Goal: Task Accomplishment & Management: Use online tool/utility

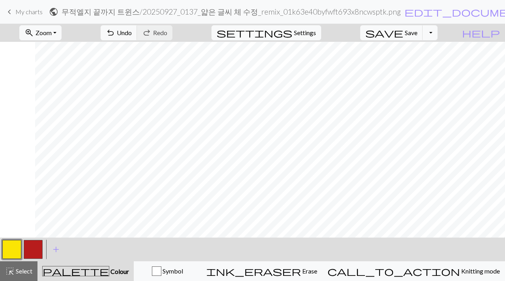
scroll to position [54, 195]
click at [417, 35] on span "Save" at bounding box center [411, 32] width 13 height 7
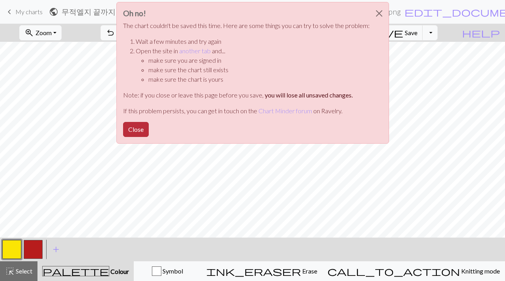
click at [140, 127] on button "Close" at bounding box center [136, 129] width 26 height 15
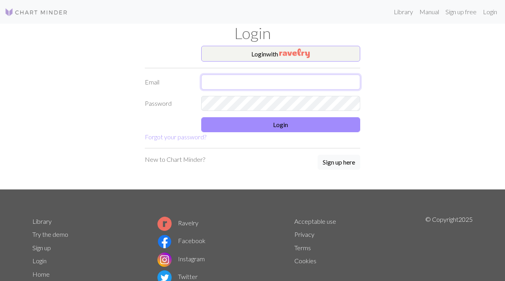
click at [257, 86] on input "text" at bounding box center [280, 82] width 159 height 15
type input "리"
type input "[EMAIL_ADDRESS][DOMAIN_NAME]"
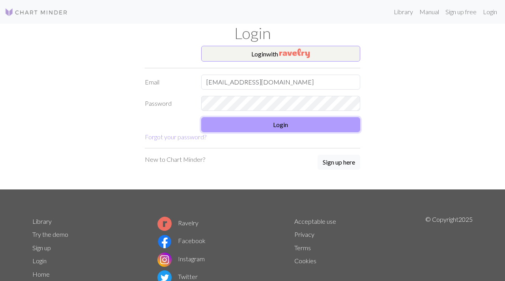
click at [281, 126] on button "Login" at bounding box center [280, 124] width 159 height 15
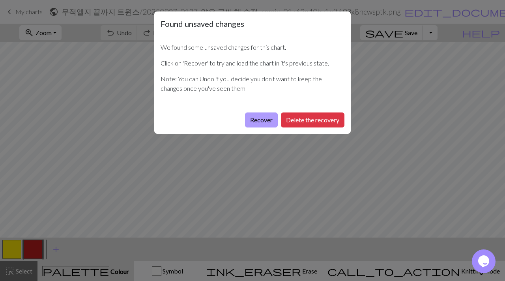
click at [266, 120] on button "Recover" at bounding box center [261, 119] width 33 height 15
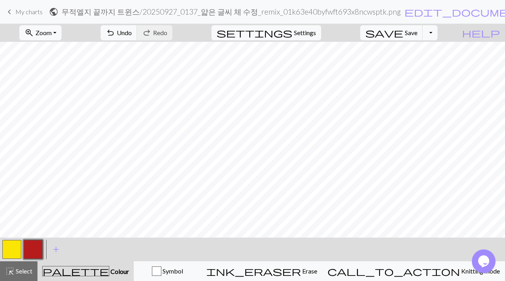
click at [10, 254] on button "button" at bounding box center [11, 249] width 19 height 19
click at [403, 31] on span "save" at bounding box center [384, 32] width 38 height 11
click at [28, 13] on div "Chart saved" at bounding box center [252, 15] width 505 height 31
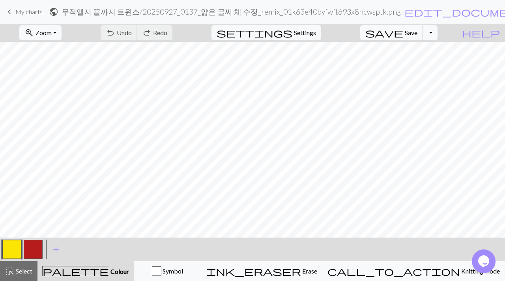
click at [28, 13] on span "My charts" at bounding box center [28, 11] width 27 height 7
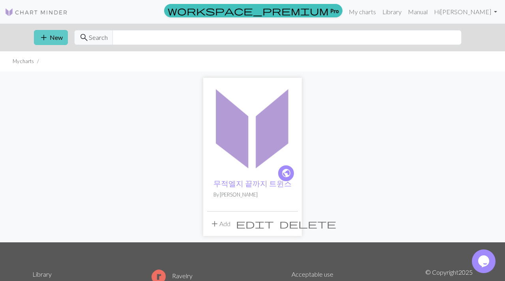
click at [50, 35] on button "add New" at bounding box center [51, 37] width 34 height 15
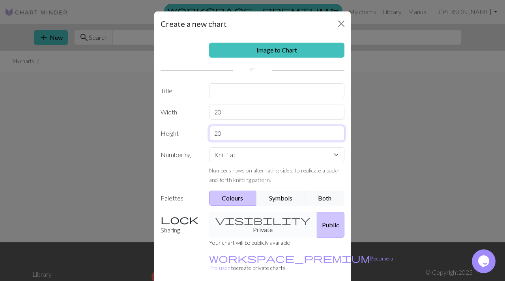
click at [232, 135] on input "20" at bounding box center [277, 133] width 136 height 15
type input "2"
type input "45"
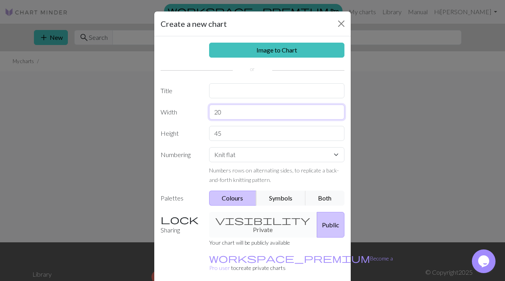
click at [251, 115] on input "20" at bounding box center [277, 112] width 136 height 15
type input "37"
click at [264, 86] on input "text" at bounding box center [277, 90] width 136 height 15
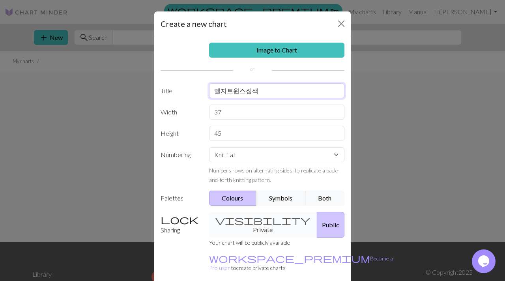
type input "엘지트윈스짐색"
click at [254, 223] on div "visibility Private Public" at bounding box center [276, 225] width 145 height 26
click at [230, 222] on div "visibility Private Public" at bounding box center [276, 225] width 145 height 26
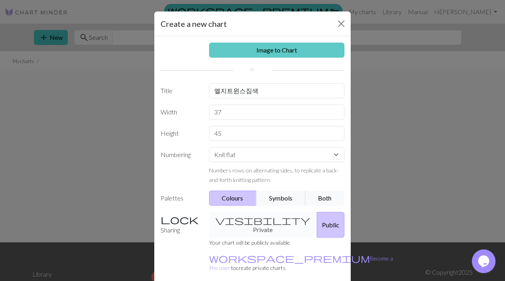
click at [283, 49] on link "Image to Chart" at bounding box center [277, 50] width 136 height 15
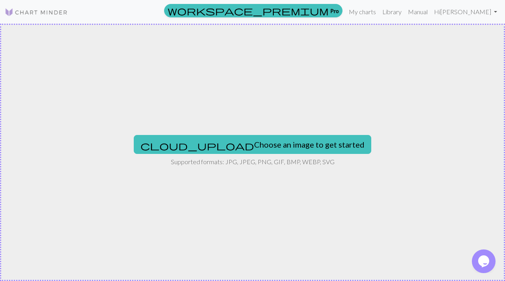
click at [226, 134] on div "cloud_upload Choose an image to get started Supported formats: JPG, JPEG, PNG, …" at bounding box center [252, 152] width 505 height 257
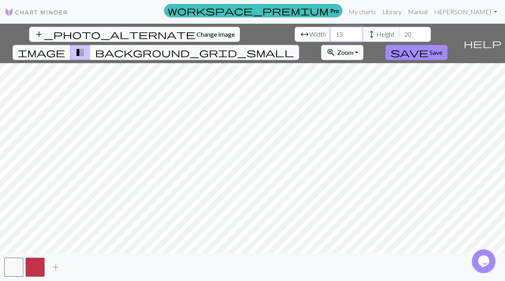
click at [331, 34] on input "13" at bounding box center [347, 34] width 32 height 15
type input "1"
type input "100"
click at [399, 34] on input "20" at bounding box center [415, 34] width 32 height 15
click at [399, 35] on input "20" at bounding box center [415, 34] width 32 height 15
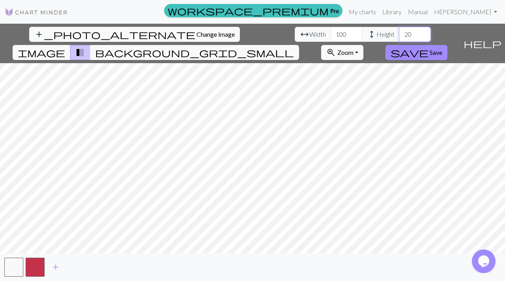
click at [399, 35] on input "20" at bounding box center [415, 34] width 32 height 15
type input "50"
click at [57, 269] on span "add" at bounding box center [55, 267] width 9 height 11
click at [71, 45] on button "image" at bounding box center [42, 52] width 58 height 15
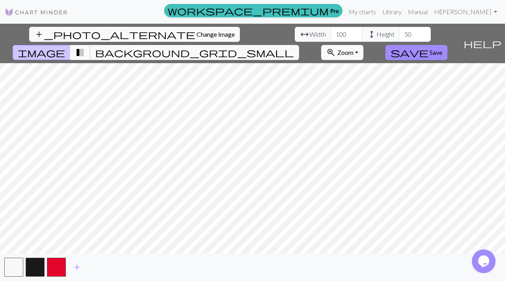
click at [85, 47] on span "transition_fade" at bounding box center [79, 52] width 9 height 11
click at [294, 47] on span "background_grid_small" at bounding box center [194, 52] width 199 height 11
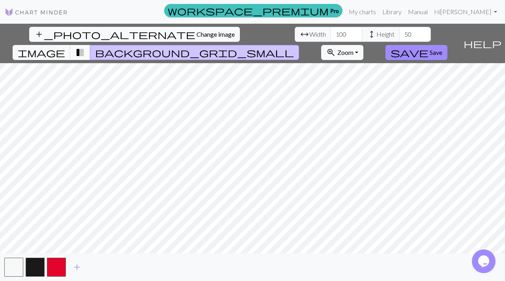
click at [90, 45] on button "transition_fade" at bounding box center [80, 52] width 20 height 15
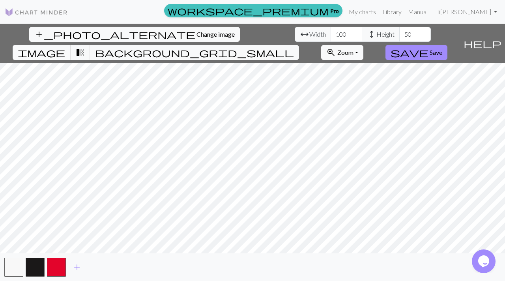
click at [65, 47] on span "image" at bounding box center [41, 52] width 47 height 11
click at [331, 39] on input "100" at bounding box center [347, 34] width 32 height 15
click at [331, 32] on input "100" at bounding box center [347, 34] width 32 height 15
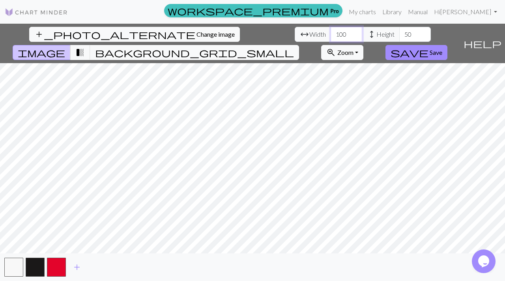
click at [331, 32] on input "100" at bounding box center [347, 34] width 32 height 15
type input "37"
click at [399, 39] on input "50" at bounding box center [415, 34] width 32 height 15
type input "5"
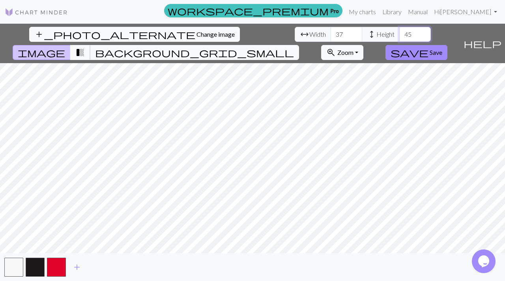
type input "45"
click at [85, 47] on span "transition_fade" at bounding box center [79, 52] width 9 height 11
click at [294, 47] on span "background_grid_small" at bounding box center [194, 52] width 199 height 11
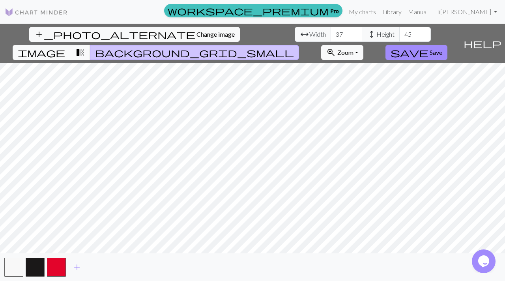
click at [85, 47] on span "transition_fade" at bounding box center [79, 52] width 9 height 11
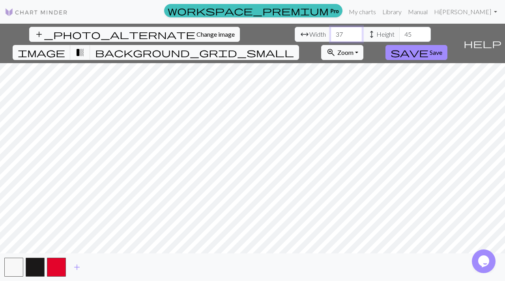
click at [331, 35] on input "37" at bounding box center [347, 34] width 32 height 15
type input "3"
type input "74"
click at [399, 37] on input "45" at bounding box center [415, 34] width 32 height 15
type input "4"
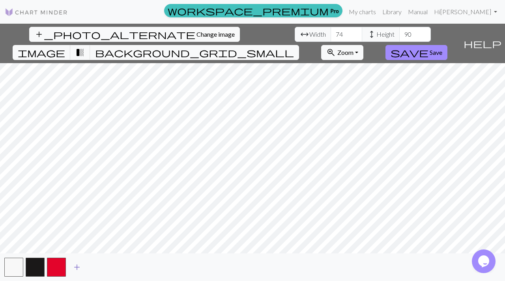
click at [81, 269] on span "add" at bounding box center [76, 267] width 9 height 11
click at [399, 38] on input "90" at bounding box center [415, 34] width 32 height 15
type input "9"
type input "126"
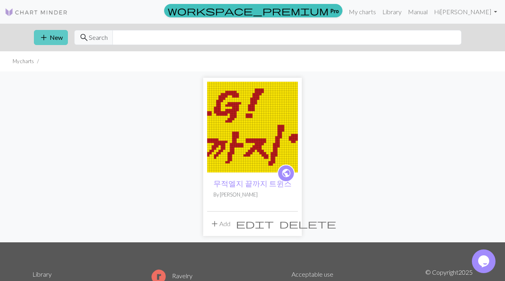
click at [54, 42] on button "add New" at bounding box center [51, 37] width 34 height 15
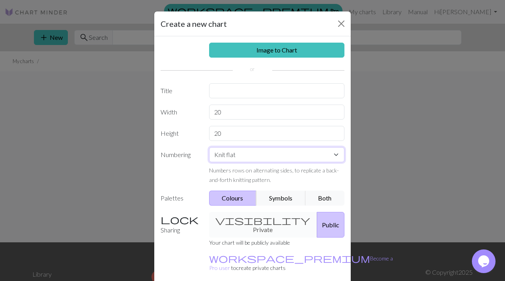
click at [232, 150] on select "Knit flat Knit in the round Lace knitting Cross stitch" at bounding box center [277, 154] width 136 height 15
click at [209, 147] on select "Knit flat Knit in the round Lace knitting Cross stitch" at bounding box center [277, 154] width 136 height 15
click at [225, 159] on select "Knit flat Knit in the round Lace knitting Cross stitch" at bounding box center [277, 154] width 136 height 15
click at [209, 147] on select "Knit flat Knit in the round Lace knitting Cross stitch" at bounding box center [277, 154] width 136 height 15
click at [224, 158] on select "Knit flat Knit in the round Lace knitting Cross stitch" at bounding box center [277, 154] width 136 height 15
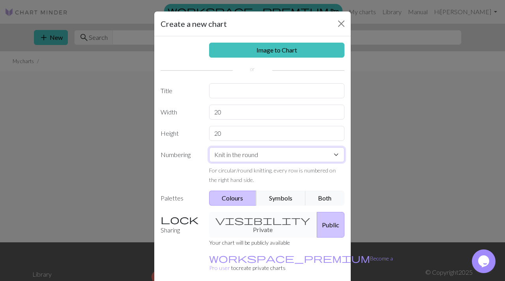
select select "flat"
click at [255, 155] on select "Knit flat Knit in the round Lace knitting Cross stitch" at bounding box center [277, 154] width 136 height 15
click at [209, 147] on select "Knit flat Knit in the round Lace knitting Cross stitch" at bounding box center [277, 154] width 136 height 15
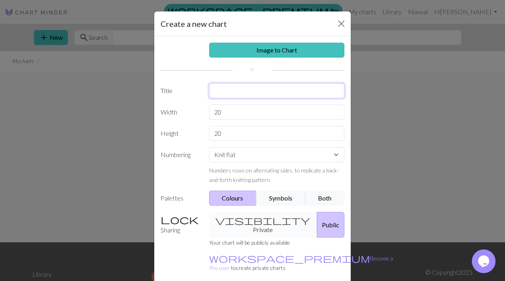
click at [216, 93] on input "text" at bounding box center [277, 90] width 136 height 15
type input "w"
type input "짐색"
click at [231, 114] on input "20" at bounding box center [277, 112] width 136 height 15
type input "2"
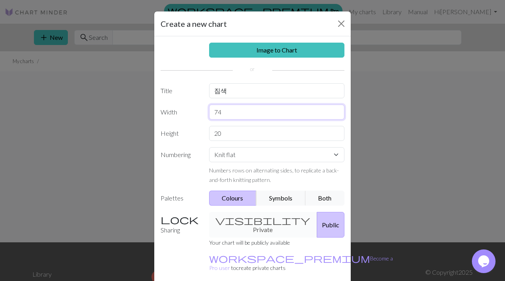
type input "74"
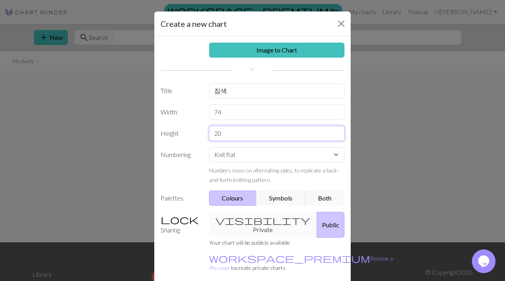
click at [230, 132] on input "20" at bounding box center [277, 133] width 136 height 15
type input "2"
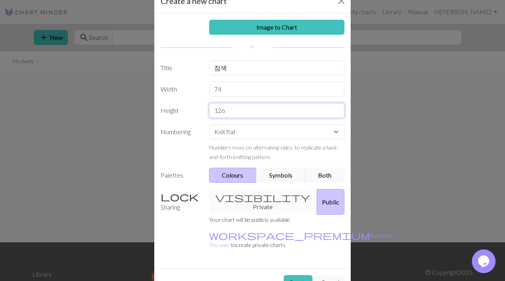
scroll to position [30, 0]
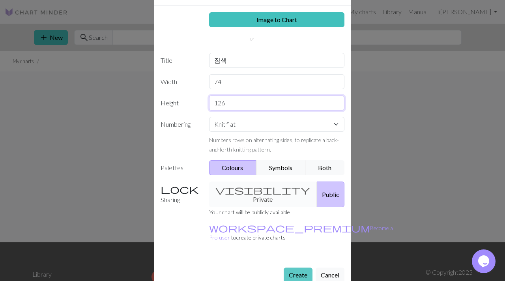
type input "126"
click at [299, 267] on button "Create" at bounding box center [298, 274] width 29 height 15
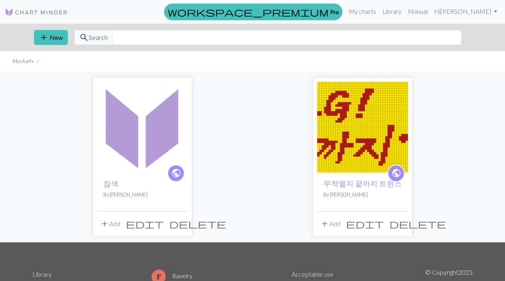
click at [175, 224] on button "delete" at bounding box center [197, 223] width 62 height 15
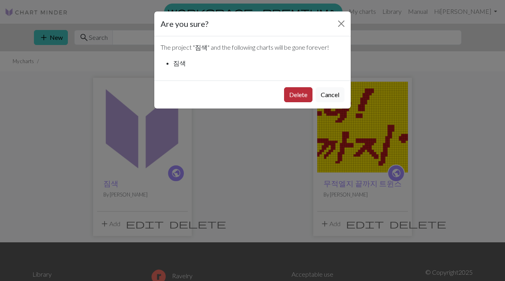
click at [294, 95] on button "Delete" at bounding box center [298, 94] width 28 height 15
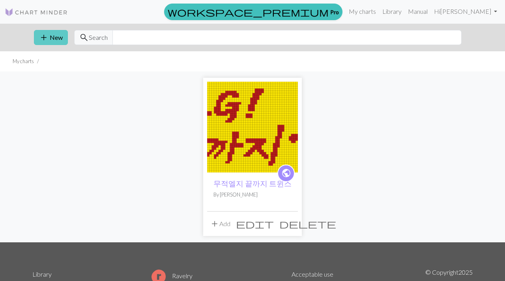
click at [48, 37] on span "add" at bounding box center [43, 37] width 9 height 11
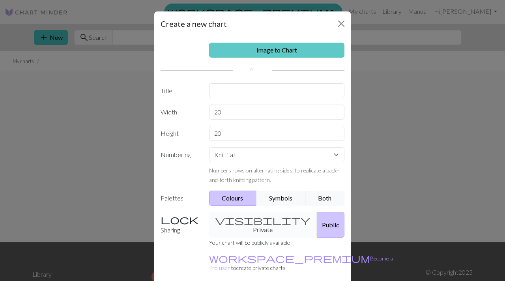
click at [249, 54] on link "Image to Chart" at bounding box center [277, 50] width 136 height 15
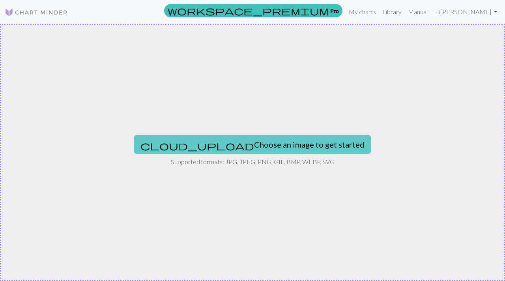
click at [225, 153] on button "cloud_upload Choose an image to get started" at bounding box center [252, 144] width 237 height 19
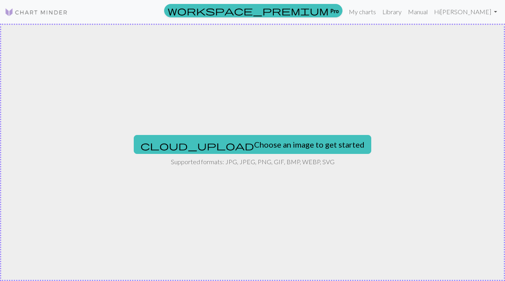
type input "C:\fakepath\20250927_1522_TWINS 로고 가방_remix_01k64xb8rtebmvsjpcrfmd4z69.png"
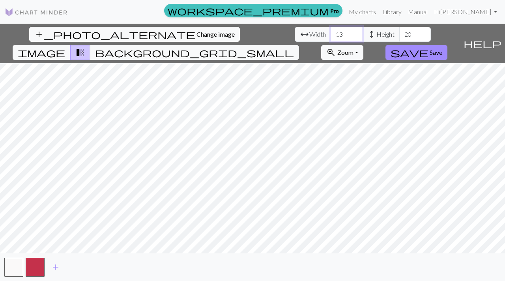
click at [331, 35] on input "13" at bounding box center [347, 34] width 32 height 15
type input "1"
type input "74"
click at [399, 35] on input "20" at bounding box center [415, 34] width 32 height 15
type input "2"
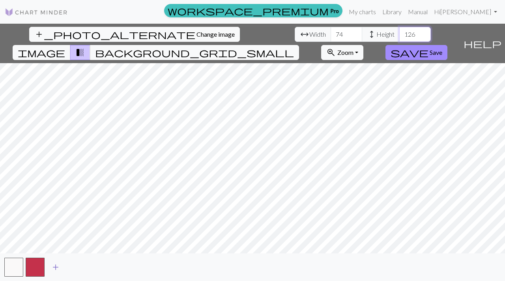
type input "126"
click at [53, 270] on span "add" at bounding box center [55, 267] width 9 height 11
click at [75, 269] on span "add" at bounding box center [76, 267] width 9 height 11
click at [294, 47] on span "background_grid_small" at bounding box center [194, 52] width 199 height 11
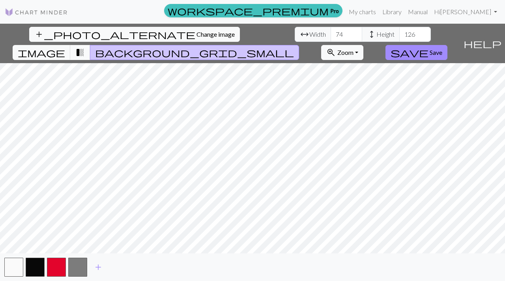
click at [90, 45] on button "transition_fade" at bounding box center [80, 52] width 20 height 15
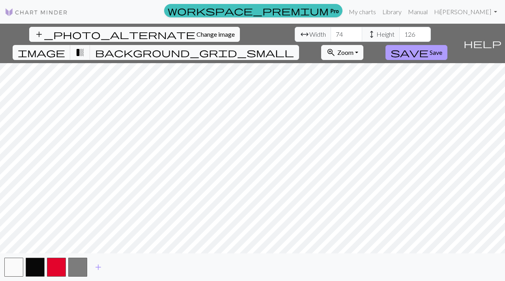
click at [447, 45] on button "save Save" at bounding box center [416, 52] width 62 height 15
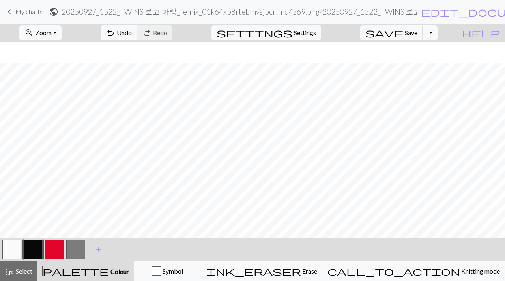
scroll to position [141, 0]
click at [11, 254] on button "button" at bounding box center [11, 249] width 19 height 19
click at [52, 252] on button "button" at bounding box center [54, 249] width 19 height 19
click at [35, 249] on button "button" at bounding box center [33, 249] width 19 height 19
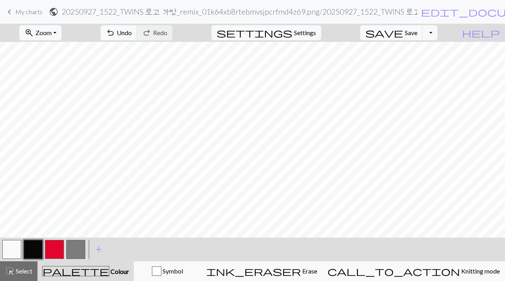
click at [14, 247] on button "button" at bounding box center [11, 249] width 19 height 19
click at [80, 249] on button "button" at bounding box center [75, 249] width 19 height 19
click at [12, 254] on button "button" at bounding box center [11, 249] width 19 height 19
click at [77, 250] on button "button" at bounding box center [75, 249] width 19 height 19
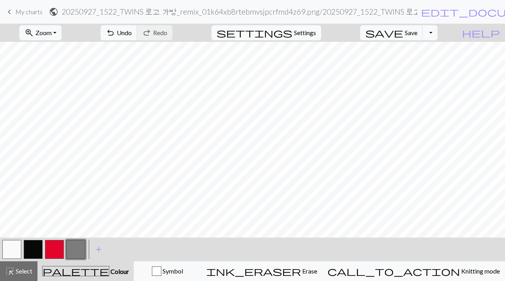
click at [35, 251] on button "button" at bounding box center [33, 249] width 19 height 19
click at [8, 252] on button "button" at bounding box center [11, 249] width 19 height 19
click at [74, 250] on button "button" at bounding box center [75, 249] width 19 height 19
click at [30, 247] on button "button" at bounding box center [33, 249] width 19 height 19
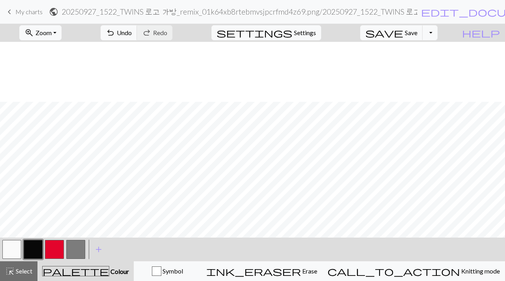
scroll to position [329, 0]
click at [15, 251] on button "button" at bounding box center [11, 249] width 19 height 19
click at [29, 250] on button "button" at bounding box center [33, 249] width 19 height 19
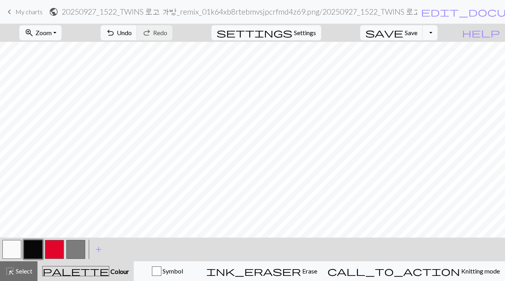
click at [3, 255] on button "button" at bounding box center [11, 249] width 19 height 19
click at [33, 254] on button "button" at bounding box center [33, 249] width 19 height 19
